Goal: Transaction & Acquisition: Purchase product/service

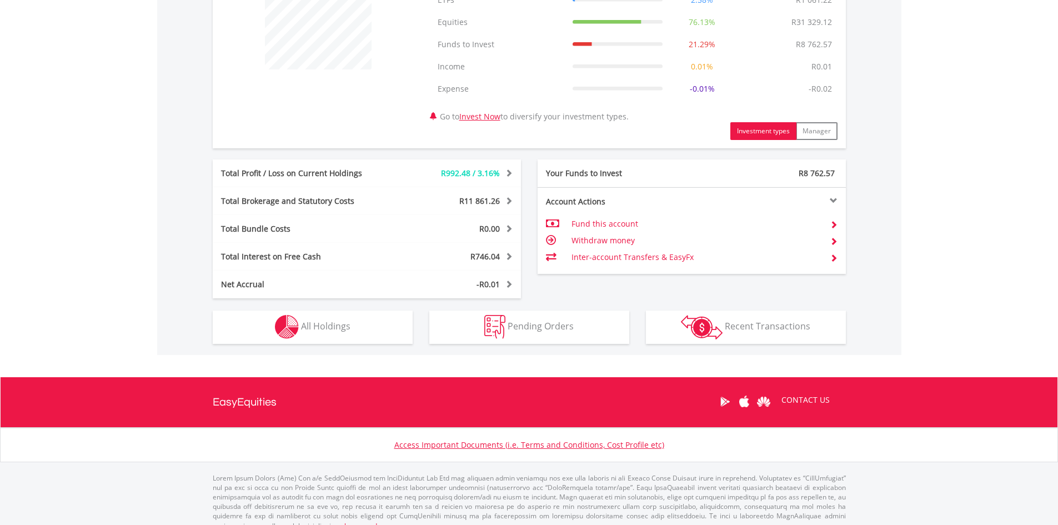
scroll to position [482, 0]
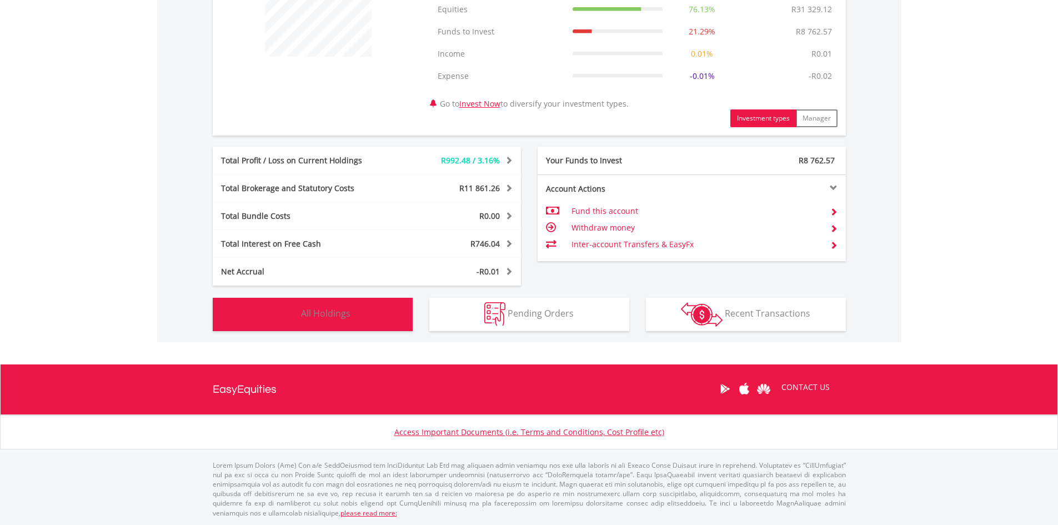
click at [362, 311] on button "Holdings All Holdings" at bounding box center [313, 314] width 200 height 33
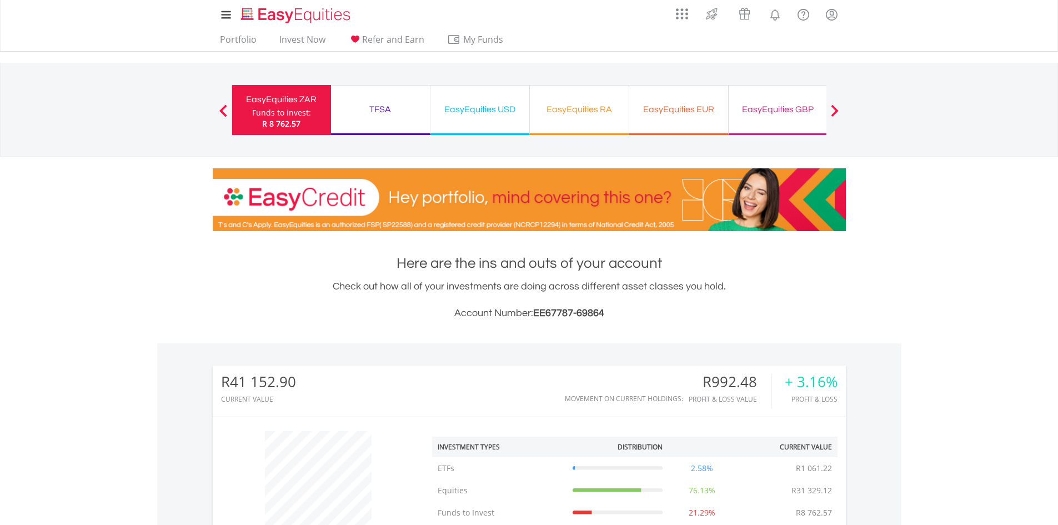
scroll to position [0, 0]
click at [492, 112] on div "EasyEquities USD" at bounding box center [480, 110] width 86 height 16
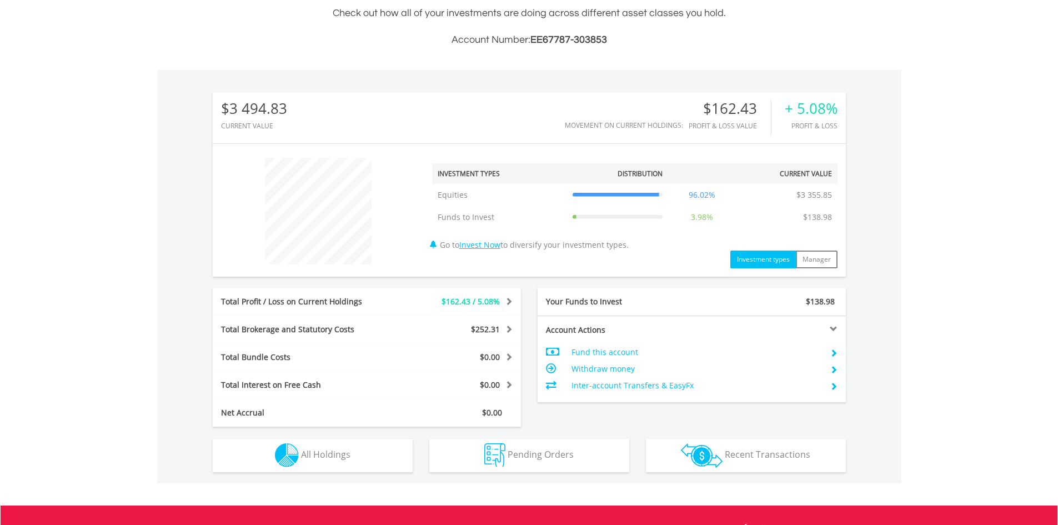
scroll to position [278, 0]
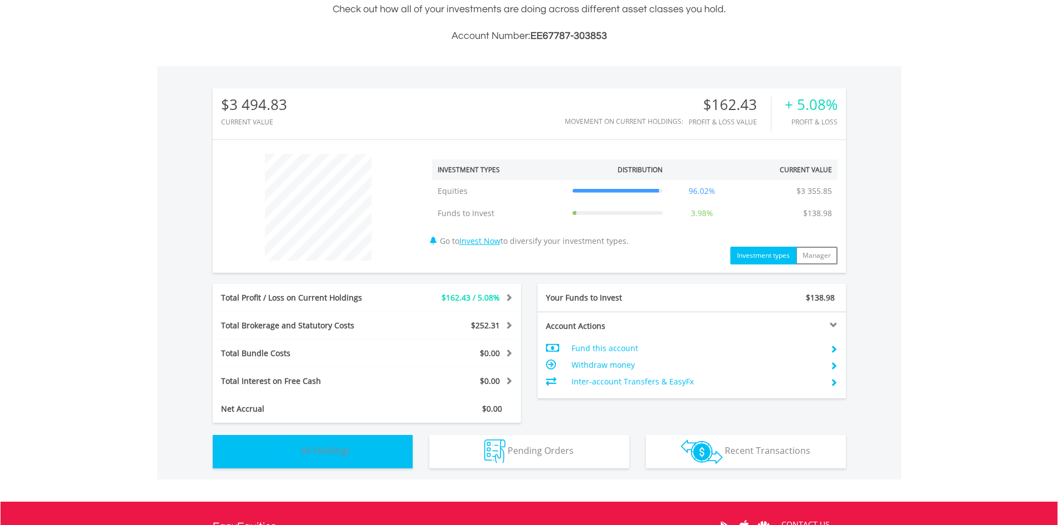
click at [344, 450] on span "All Holdings" at bounding box center [325, 450] width 49 height 12
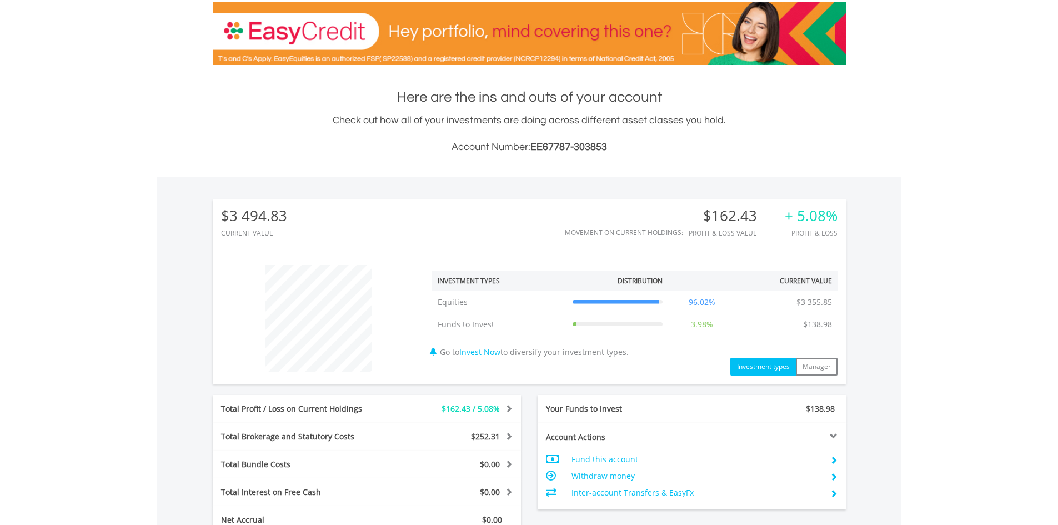
scroll to position [0, 0]
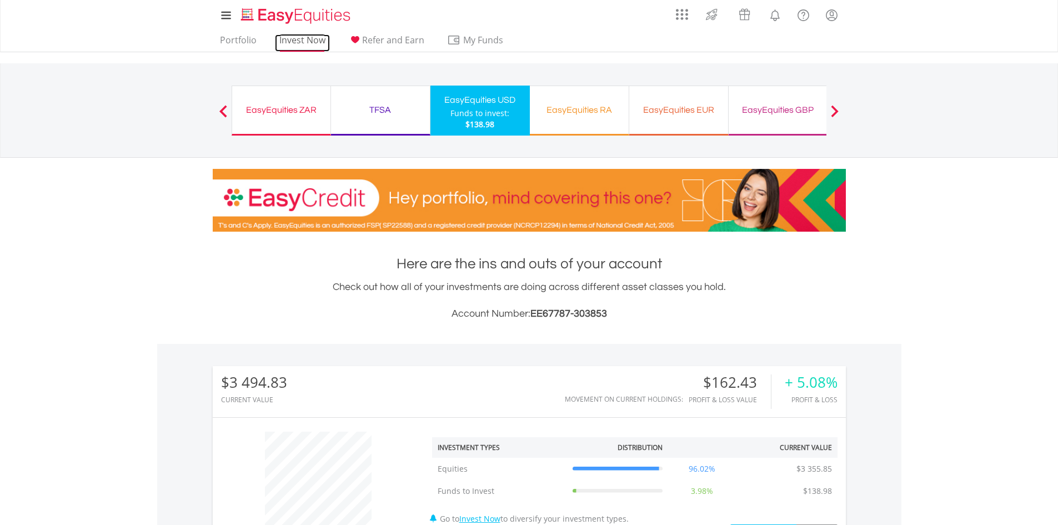
click at [309, 42] on link "Invest Now" at bounding box center [302, 42] width 55 height 17
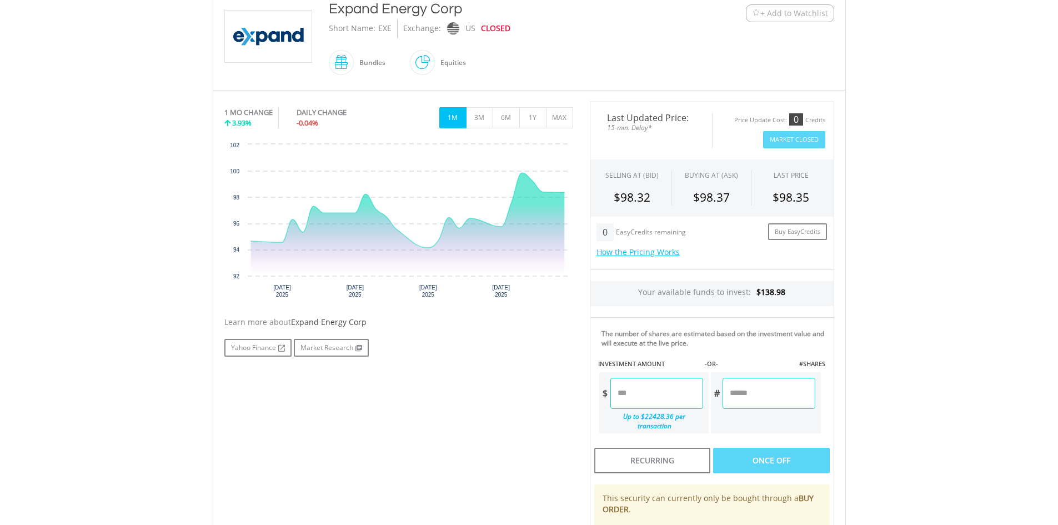
scroll to position [278, 0]
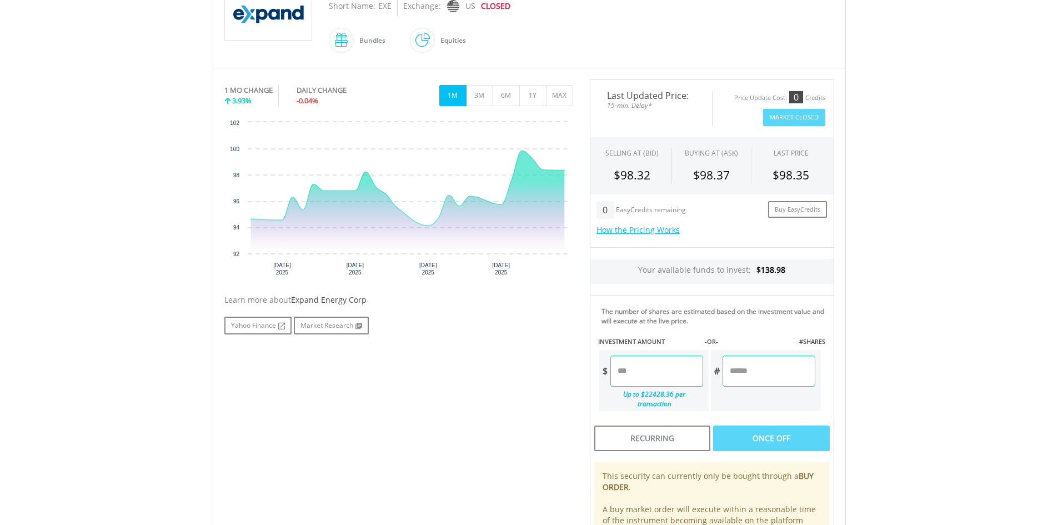
drag, startPoint x: 620, startPoint y: 369, endPoint x: 671, endPoint y: 386, distance: 53.9
click at [620, 369] on input "number" at bounding box center [656, 371] width 93 height 31
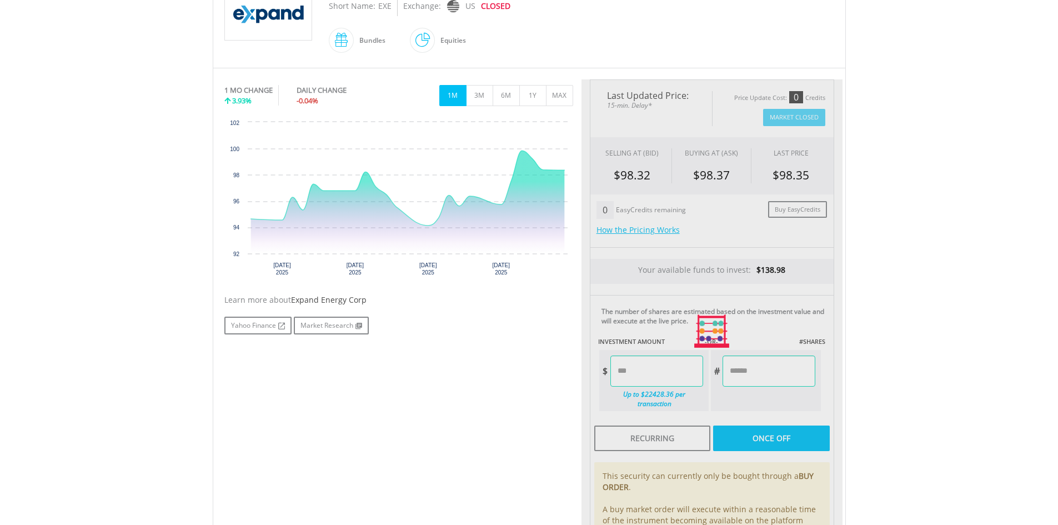
type input "*****"
type input "******"
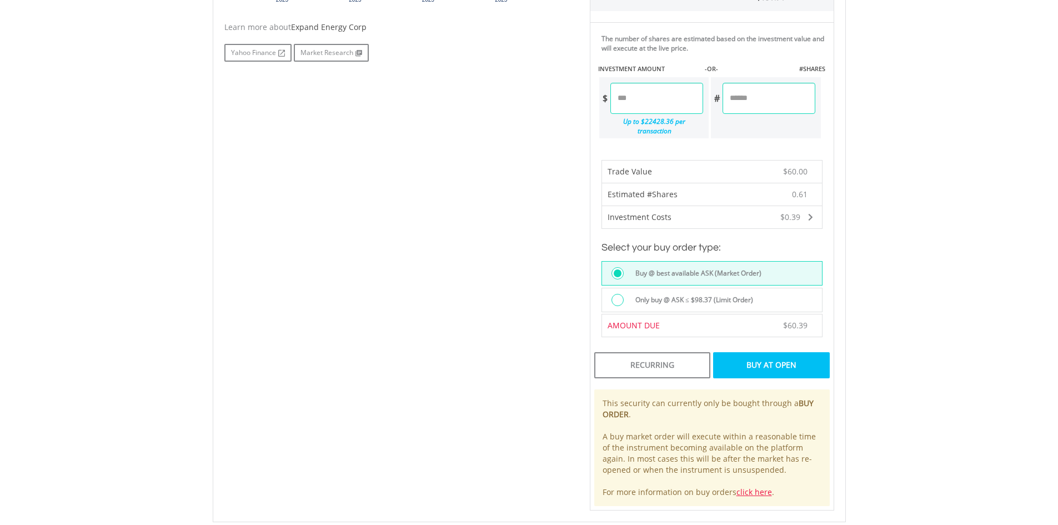
scroll to position [555, 0]
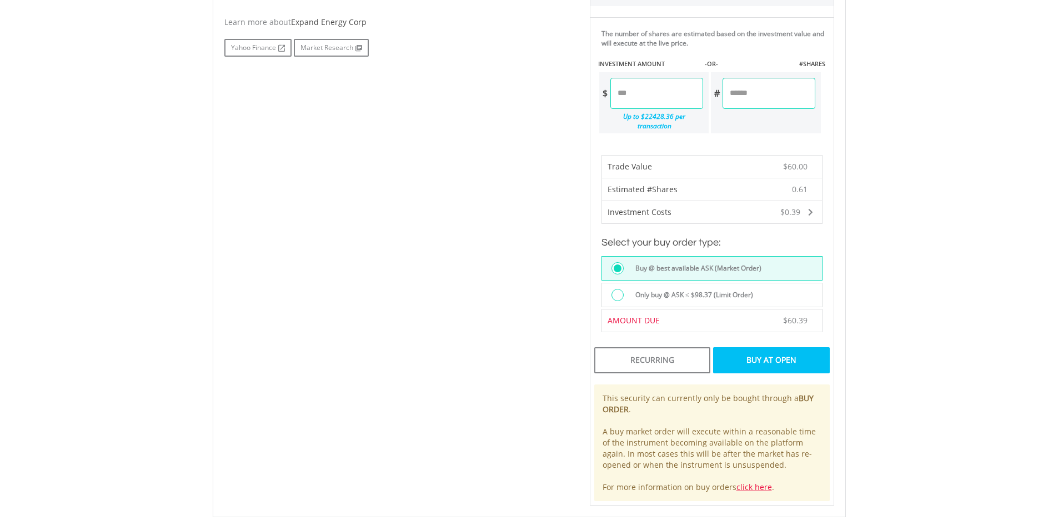
click at [776, 350] on div "Buy At Open" at bounding box center [771, 360] width 116 height 26
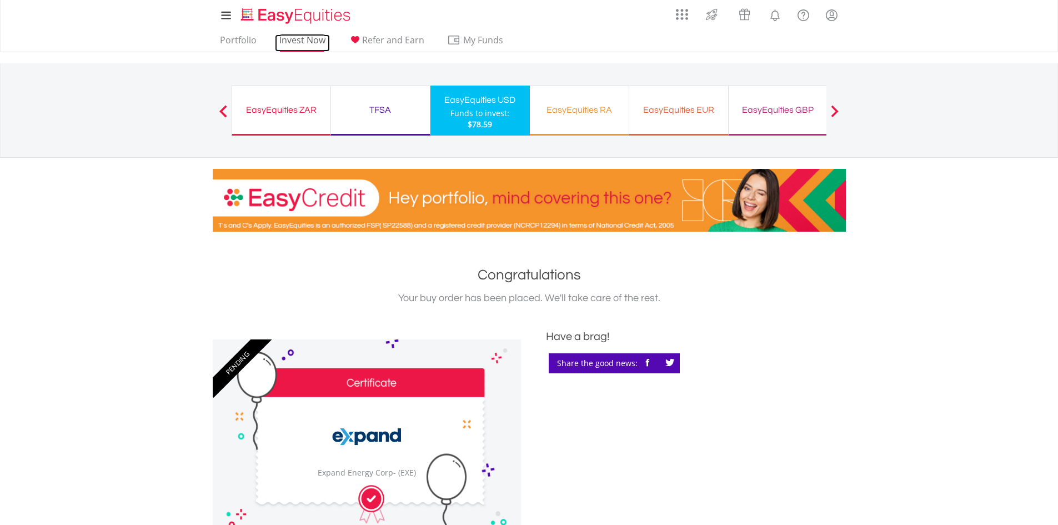
click at [304, 36] on link "Invest Now" at bounding box center [302, 42] width 55 height 17
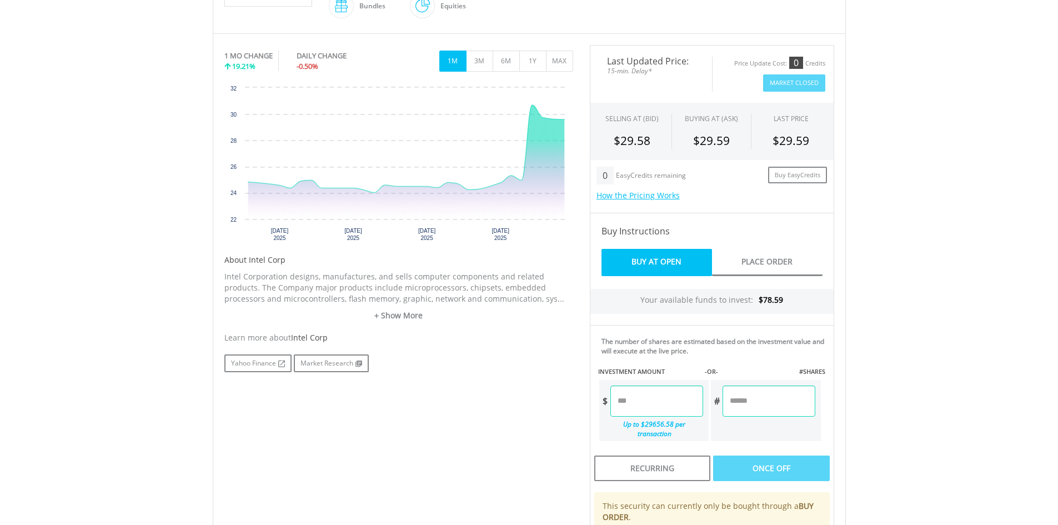
scroll to position [333, 0]
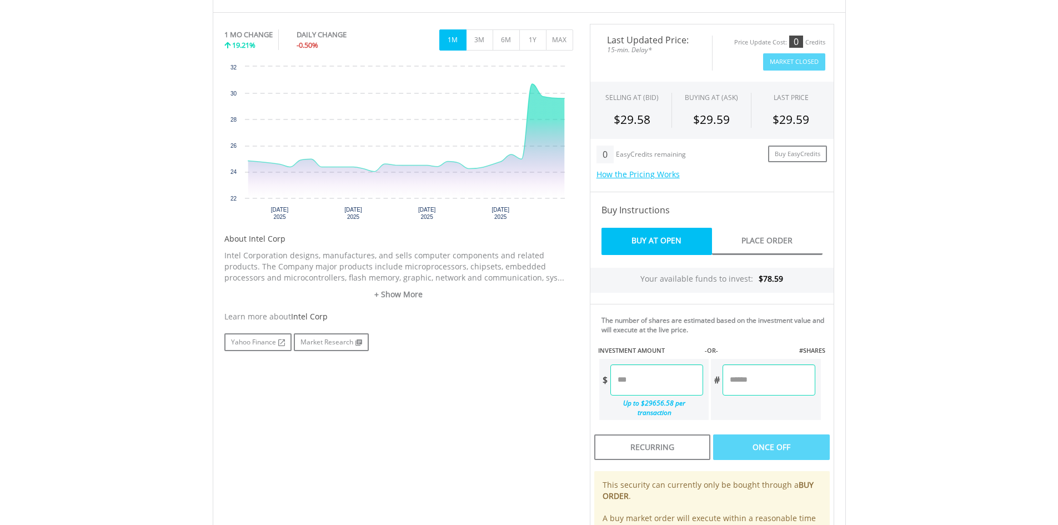
click at [619, 380] on input "number" at bounding box center [656, 379] width 93 height 31
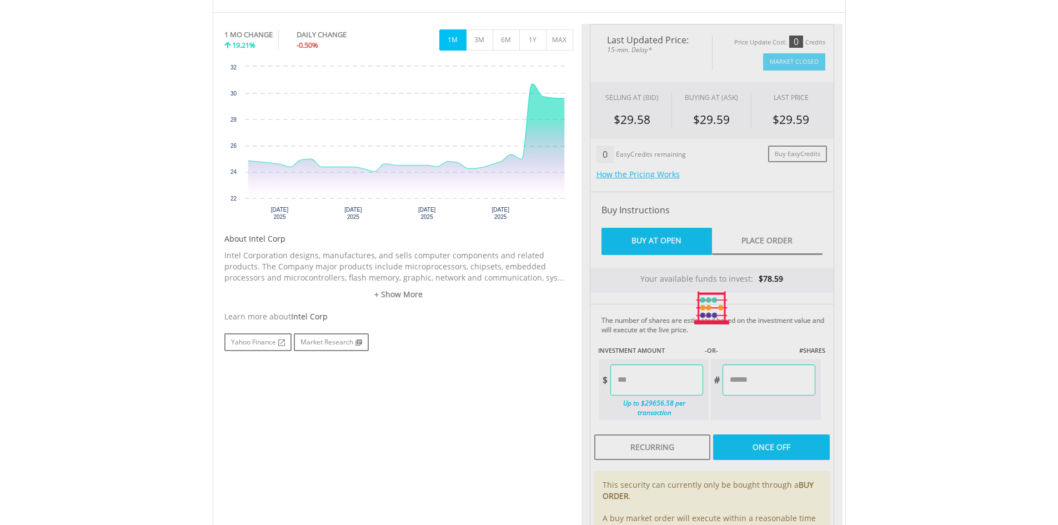
type input "*****"
type input "******"
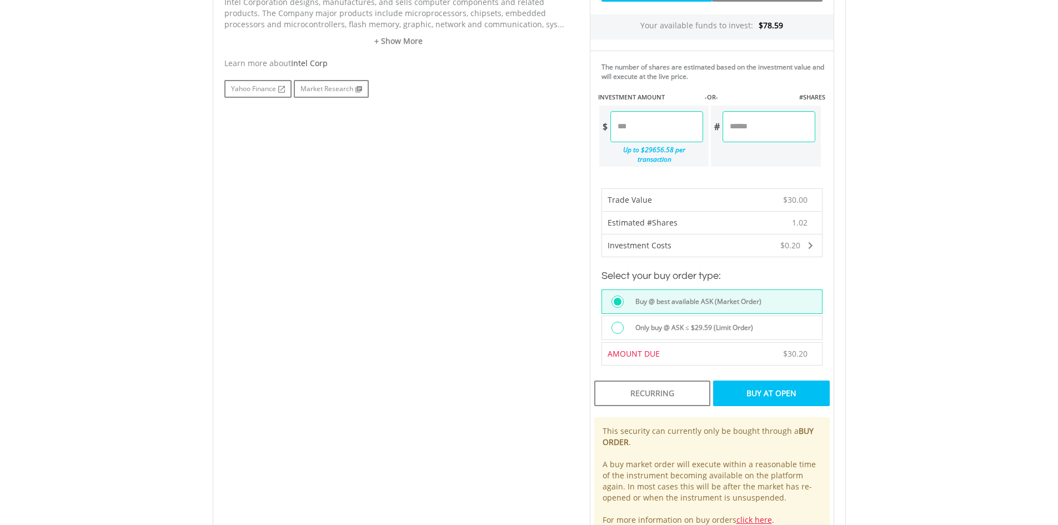
scroll to position [611, 0]
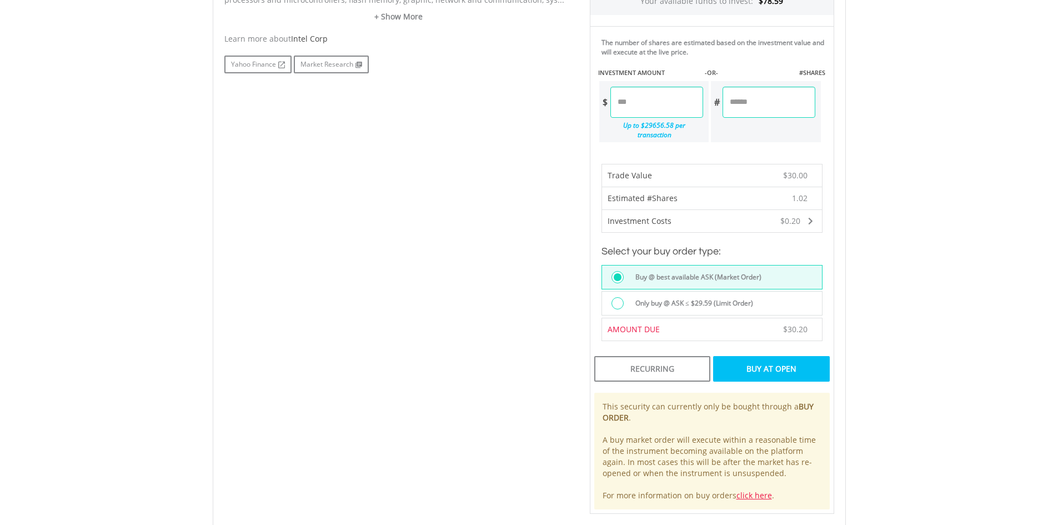
click at [772, 362] on div "Buy At Open" at bounding box center [771, 369] width 116 height 26
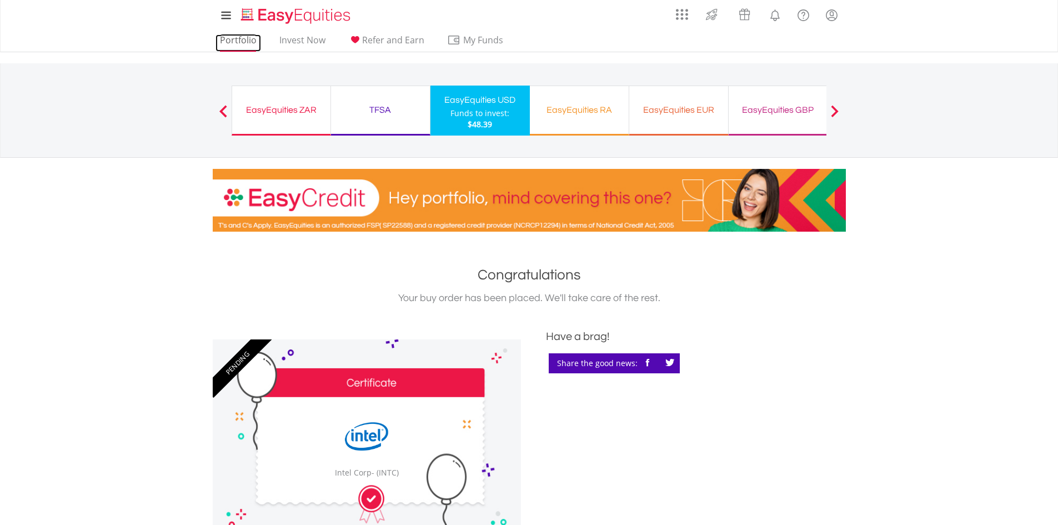
click at [233, 35] on link "Portfolio" at bounding box center [239, 42] width 46 height 17
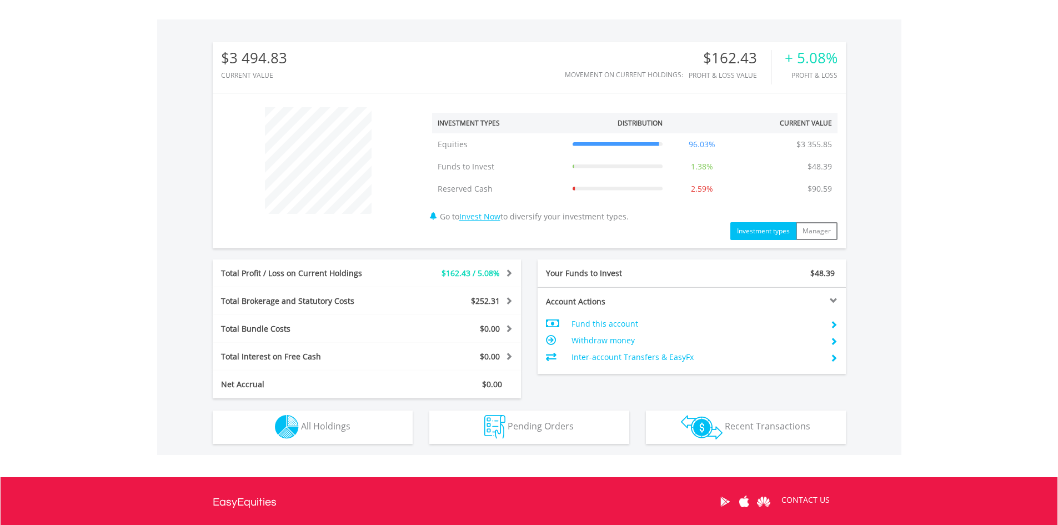
scroll to position [333, 0]
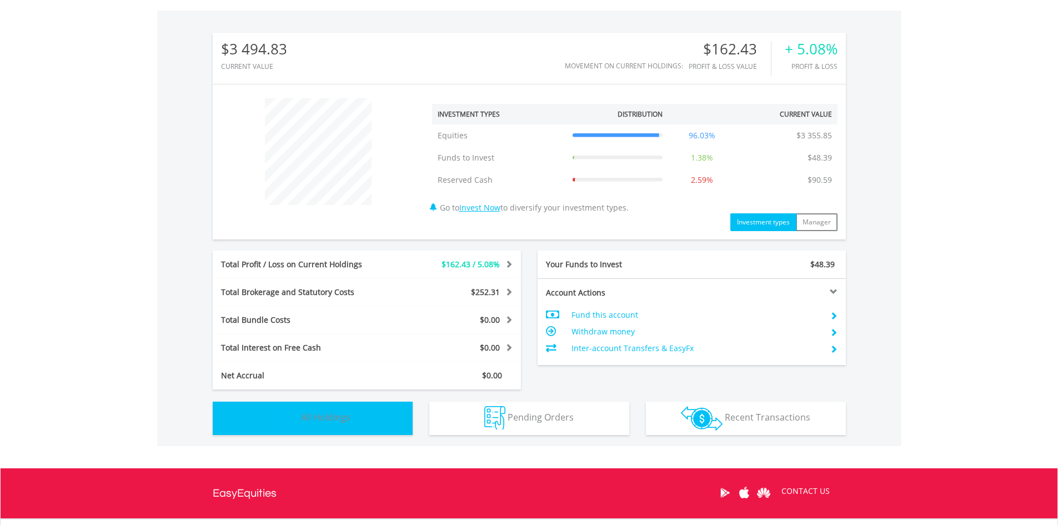
click at [316, 417] on span "All Holdings" at bounding box center [325, 417] width 49 height 12
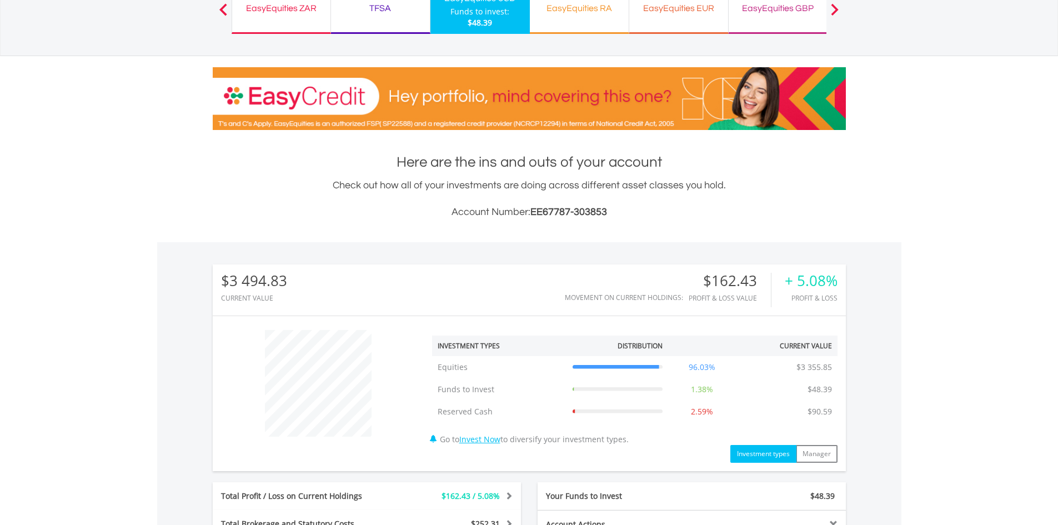
scroll to position [0, 0]
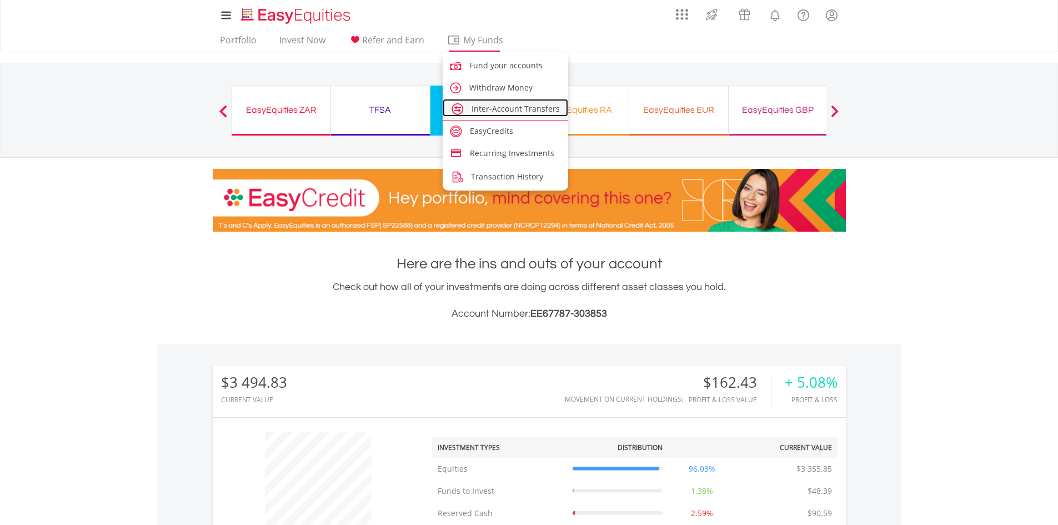
click at [491, 107] on span "Inter-Account Transfers" at bounding box center [516, 108] width 88 height 11
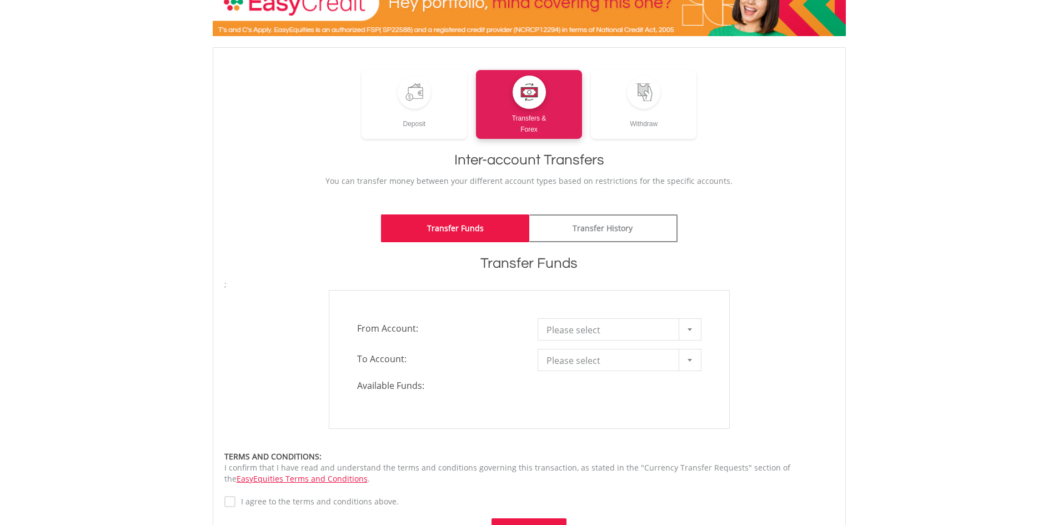
scroll to position [111, 0]
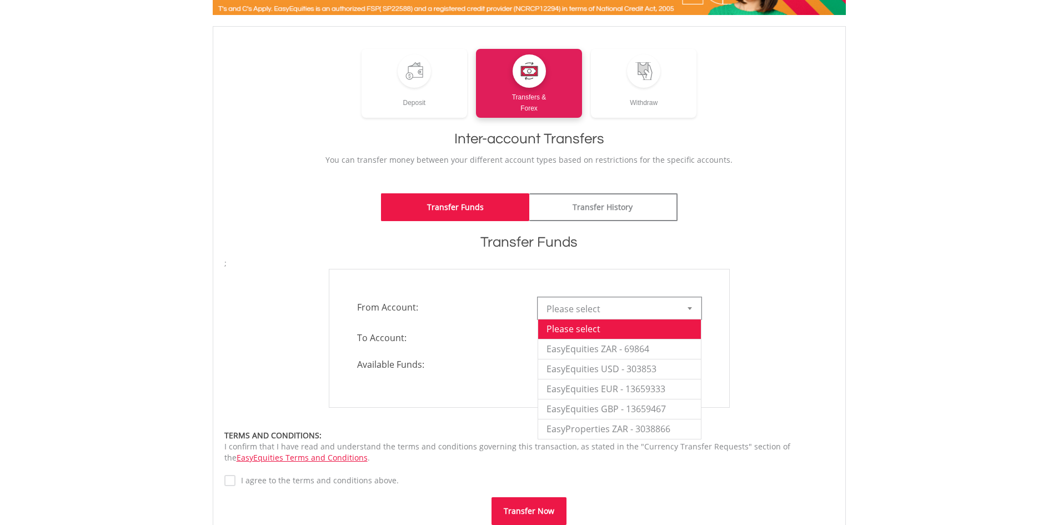
click at [691, 310] on div at bounding box center [690, 308] width 22 height 21
click at [640, 348] on li "EasyEquities ZAR - 69864" at bounding box center [619, 349] width 163 height 20
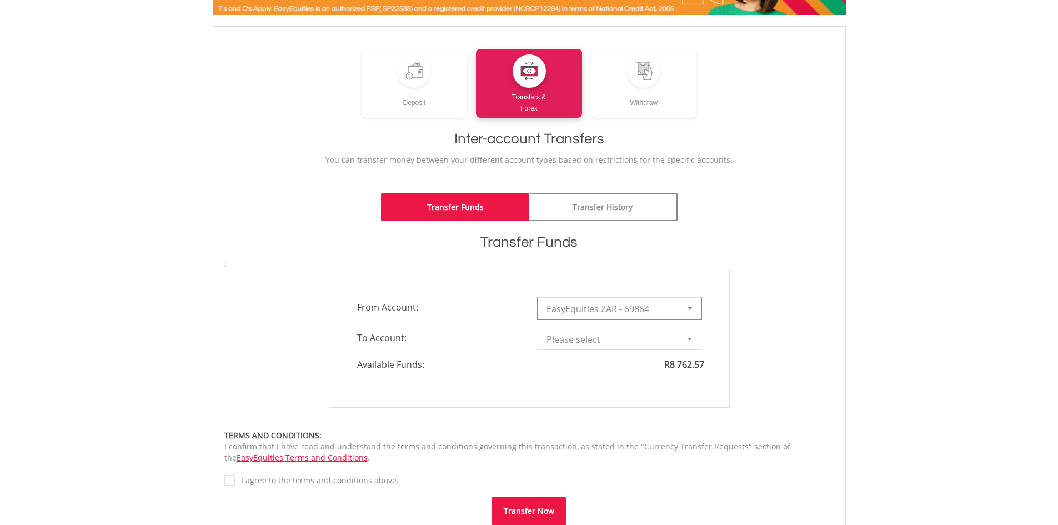
click at [689, 340] on b at bounding box center [690, 339] width 4 height 3
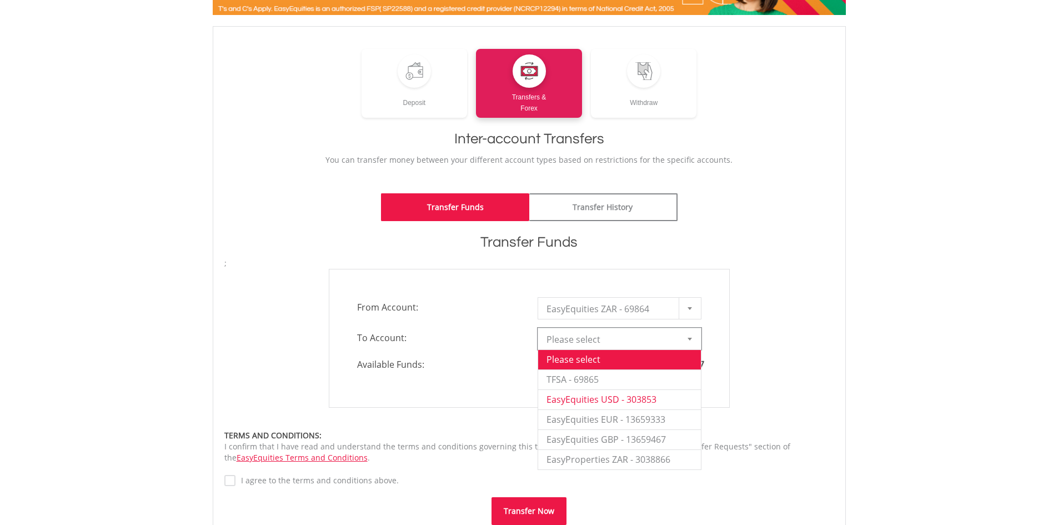
click at [641, 396] on li "EasyEquities USD - 303853" at bounding box center [619, 399] width 163 height 20
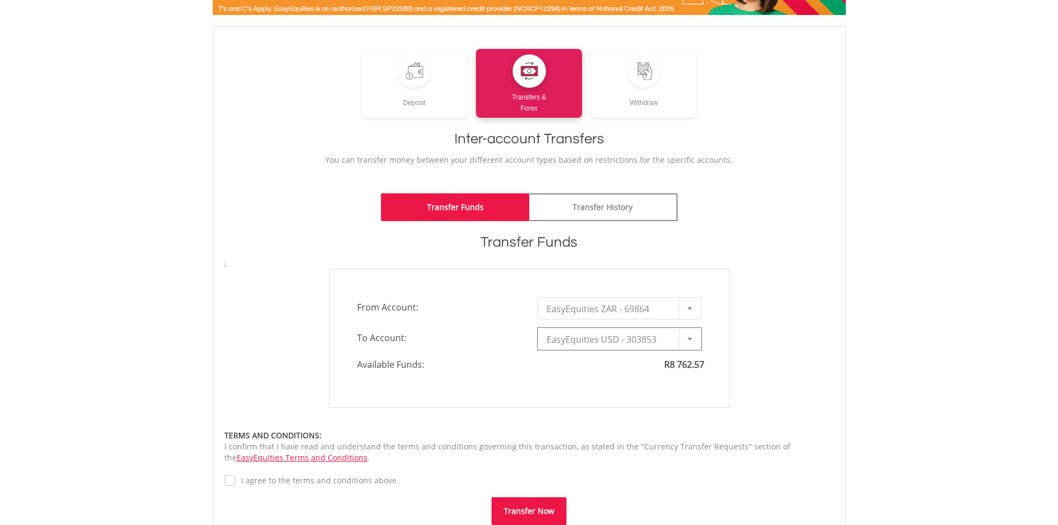
type input "*"
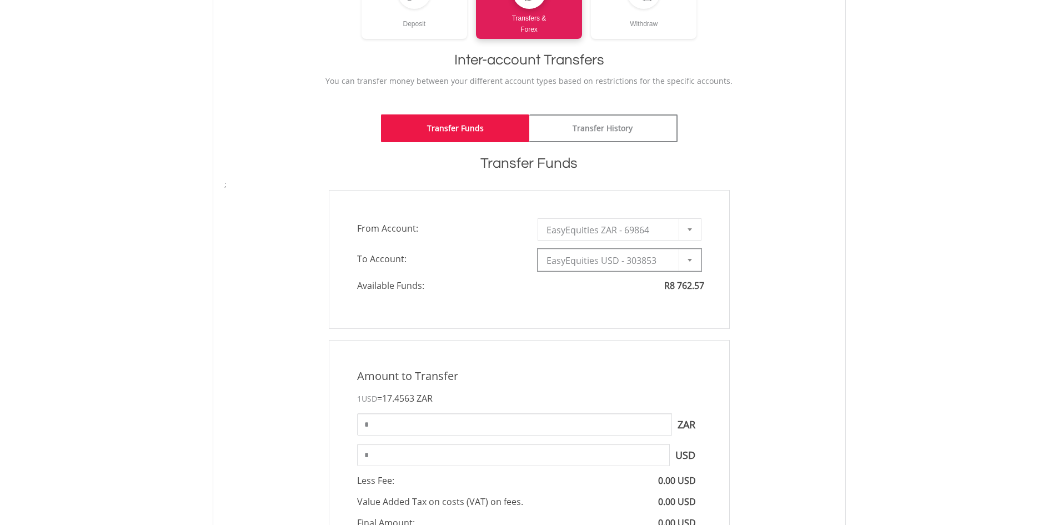
scroll to position [222, 0]
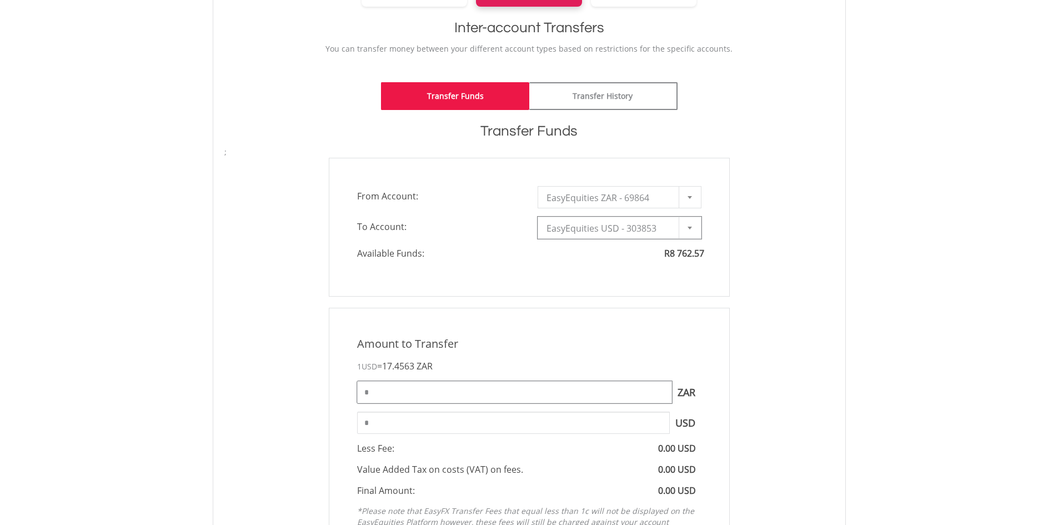
click at [582, 397] on input "*" at bounding box center [514, 392] width 315 height 22
type input "****"
type input "***"
type input "*******"
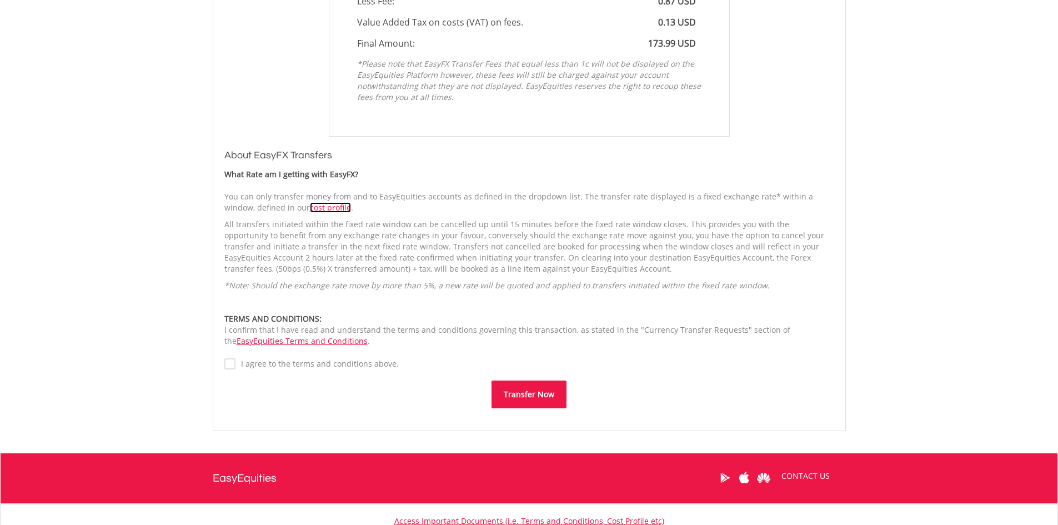
scroll to position [670, 0]
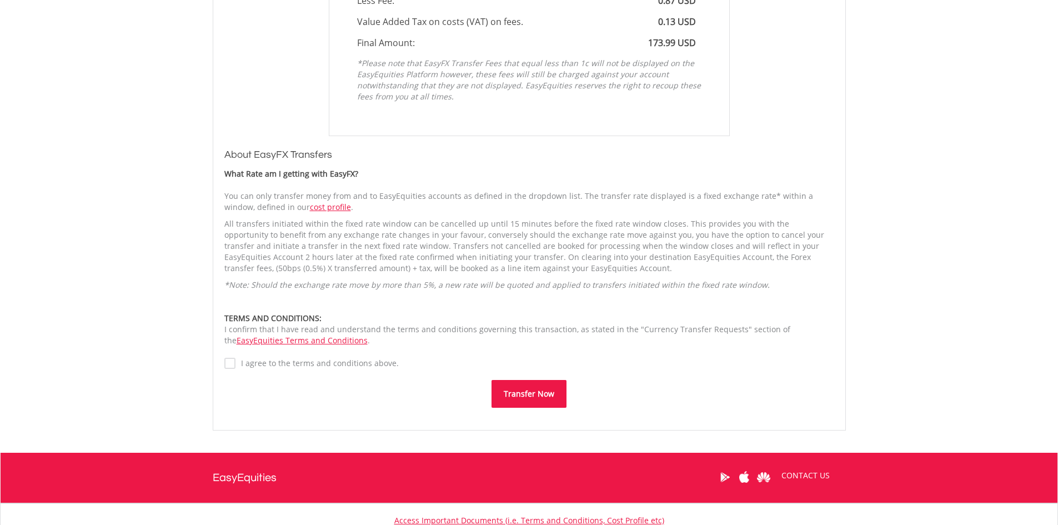
click at [236, 367] on label "I agree to the terms and conditions above." at bounding box center [317, 363] width 163 height 11
click at [535, 392] on button "Transfer Now" at bounding box center [529, 394] width 75 height 28
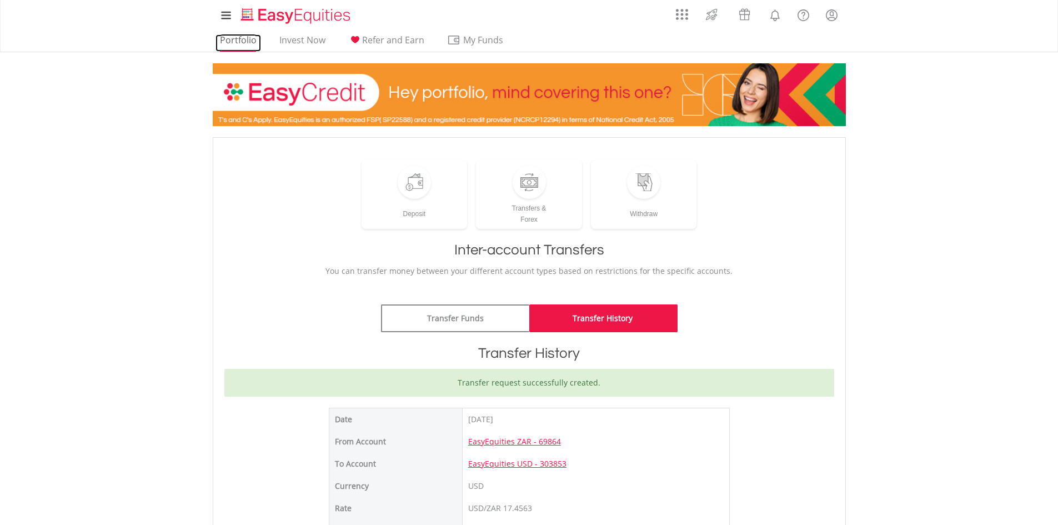
click at [237, 41] on link "Portfolio" at bounding box center [239, 42] width 46 height 17
